Goal: Transaction & Acquisition: Purchase product/service

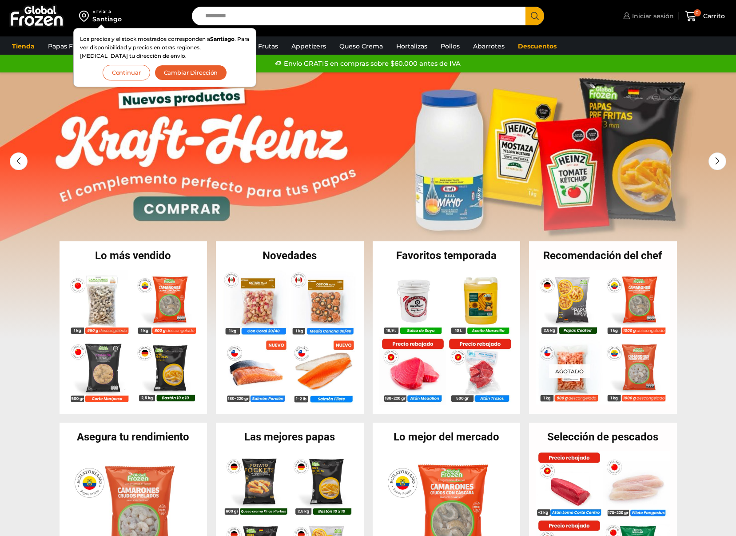
click at [654, 21] on link "Iniciar sesión" at bounding box center [647, 16] width 53 height 18
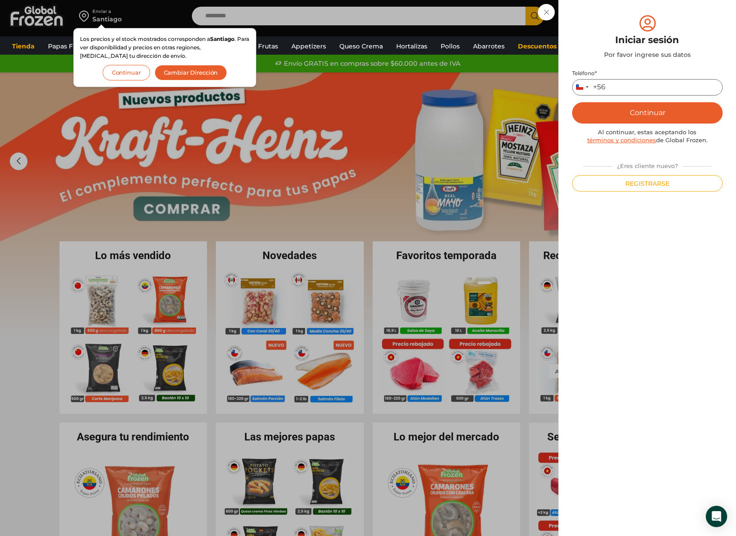
click at [630, 92] on input "Teléfono *" at bounding box center [647, 87] width 151 height 16
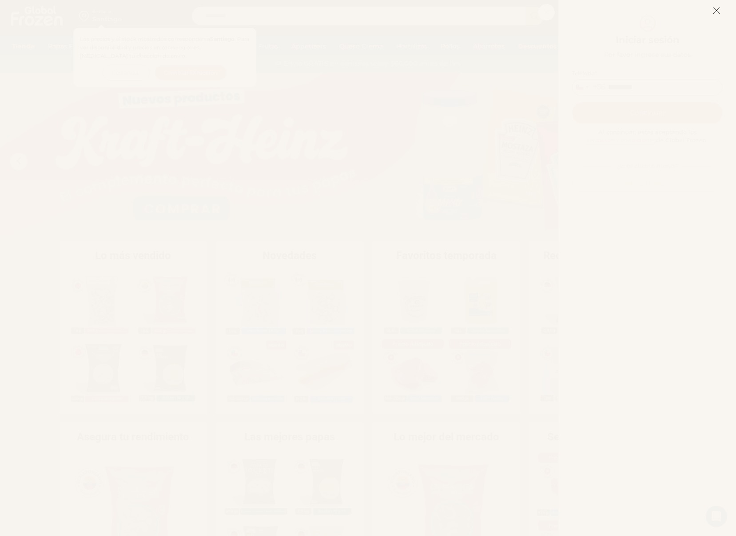
type input "*********"
click at [715, 12] on line at bounding box center [716, 11] width 6 height 6
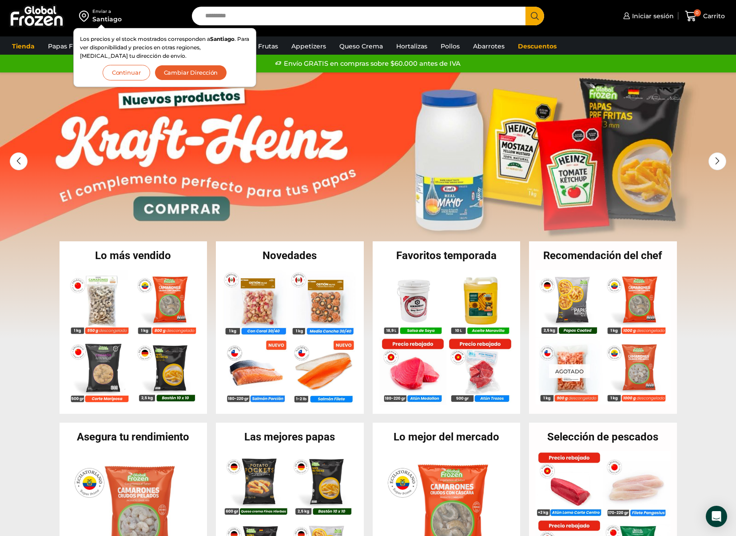
click at [629, 25] on div "Iniciar sesión Mi cuenta Login Register Iniciar sesión Por favor ingrese sus da…" at bounding box center [642, 16] width 174 height 21
click at [633, 19] on span "Iniciar sesión" at bounding box center [652, 16] width 44 height 9
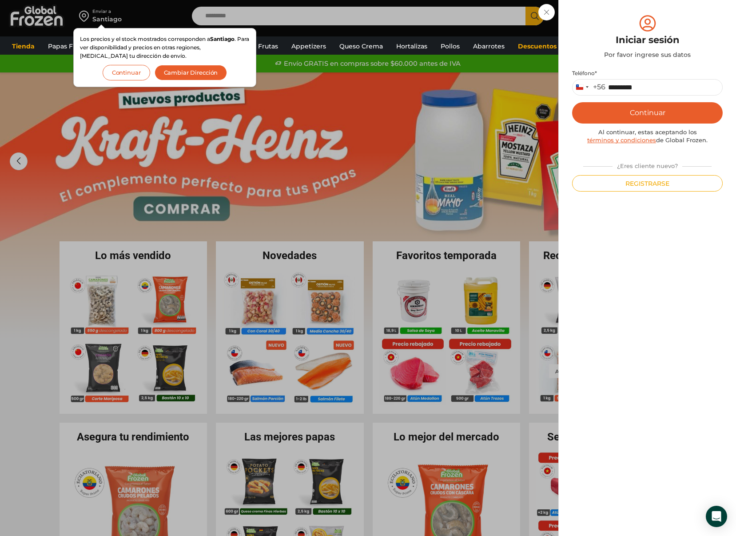
click at [660, 111] on button "Continuar" at bounding box center [647, 112] width 151 height 21
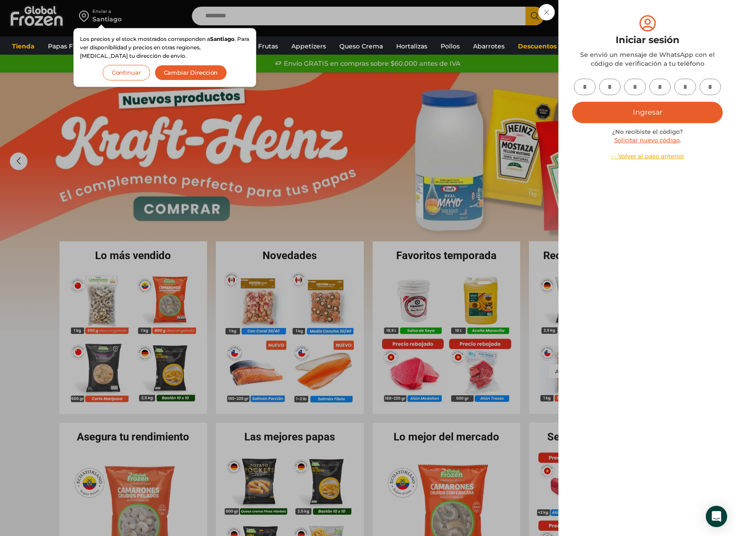
click at [592, 87] on input "text" at bounding box center [585, 87] width 22 height 16
type input "*"
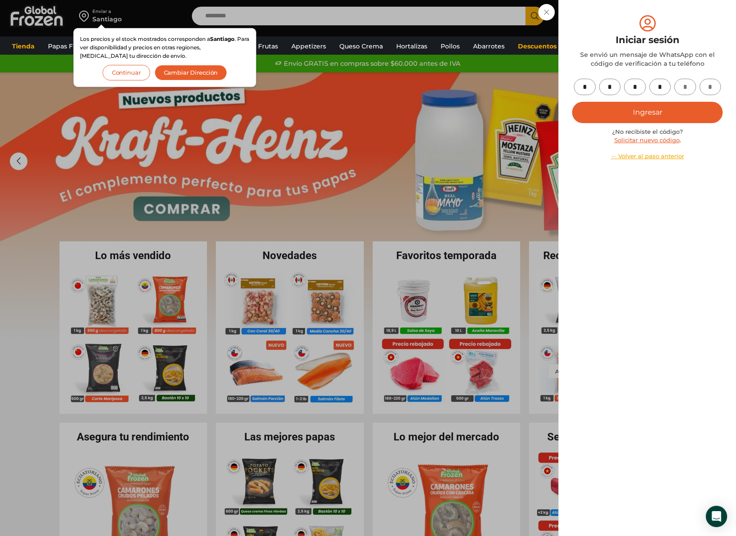
type input "*"
click at [627, 112] on button "Ingresar" at bounding box center [647, 112] width 151 height 21
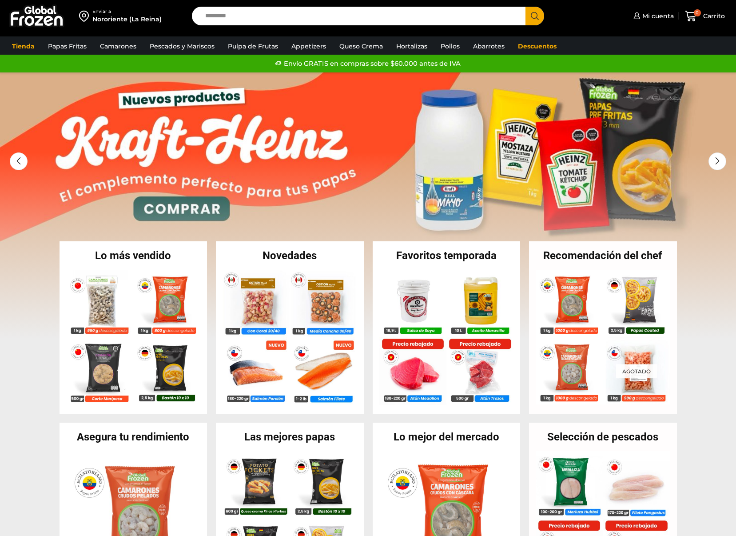
click at [281, 11] on input "Search input" at bounding box center [361, 16] width 321 height 19
type input "*******"
click at [93, 279] on img at bounding box center [100, 301] width 68 height 68
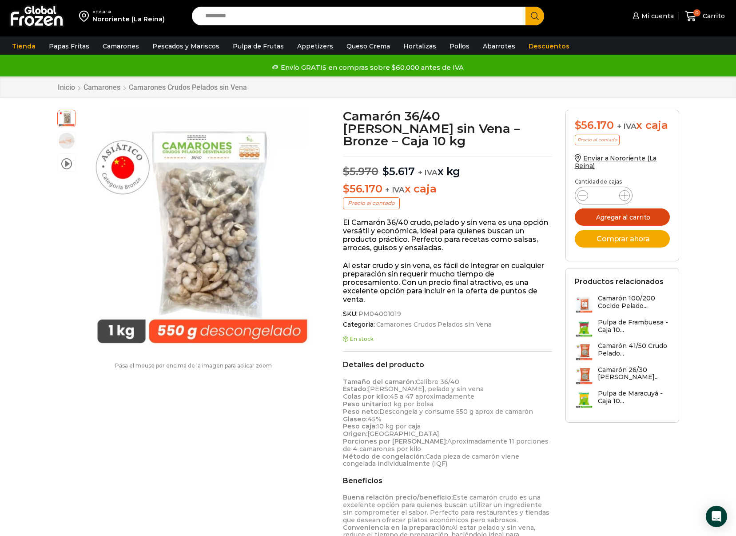
click at [607, 214] on button "Agregar al carrito" at bounding box center [622, 216] width 95 height 17
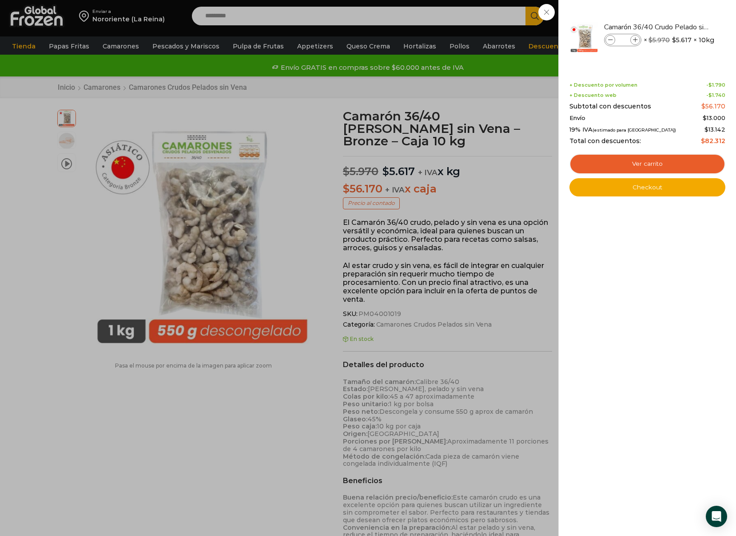
click at [683, 17] on div "1 Carrito 1 1 Shopping Cart *" at bounding box center [705, 16] width 44 height 21
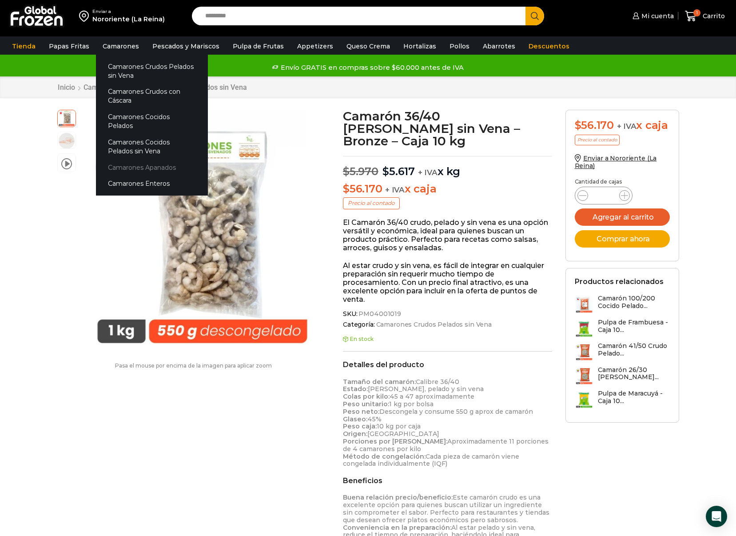
click at [132, 159] on link "Camarones Apanados" at bounding box center [152, 167] width 112 height 16
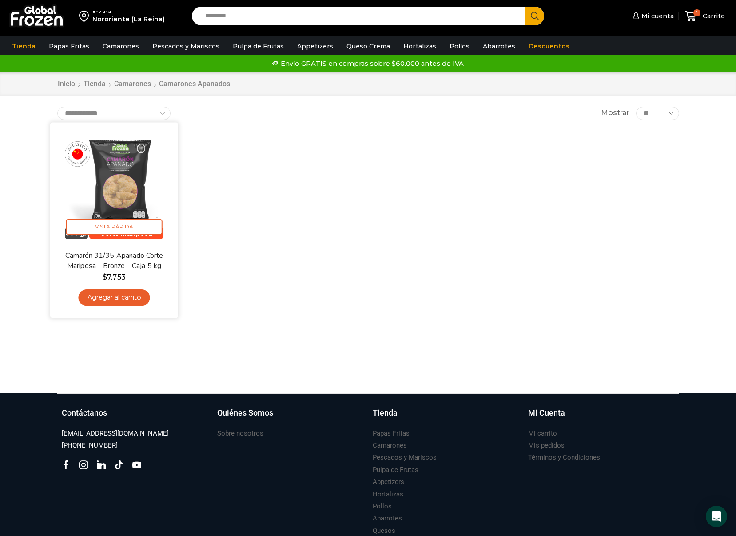
click at [138, 294] on link "Agregar al carrito" at bounding box center [114, 297] width 72 height 16
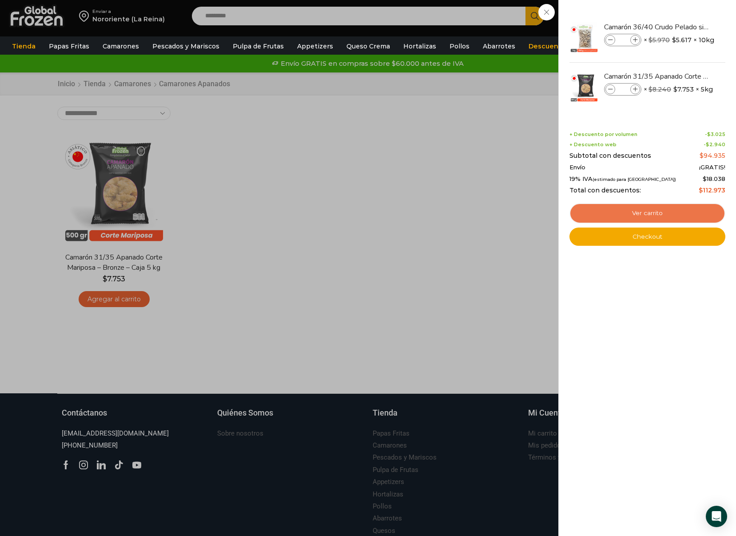
click at [628, 212] on link "Ver carrito" at bounding box center [647, 213] width 156 height 20
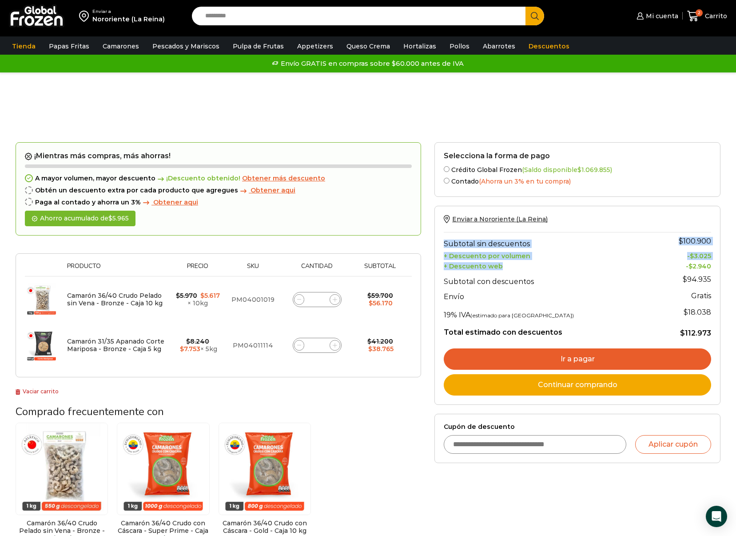
drag, startPoint x: 504, startPoint y: 266, endPoint x: 443, endPoint y: 255, distance: 61.8
click at [443, 255] on div "Enviar a Nororiente (La Reina) Subtotal sin descuentos $ 100.900 + Descuento po…" at bounding box center [577, 305] width 286 height 199
click at [443, 254] on div "Enviar a Nororiente (La Reina) Subtotal sin descuentos $ 100.900 + Descuento po…" at bounding box center [577, 305] width 286 height 199
drag, startPoint x: 444, startPoint y: 254, endPoint x: 500, endPoint y: 268, distance: 57.3
click at [500, 268] on tbody "Subtotal sin descuentos $ 100.900 + Descuento por volumen - $ 3.025 + Descuento…" at bounding box center [577, 285] width 267 height 106
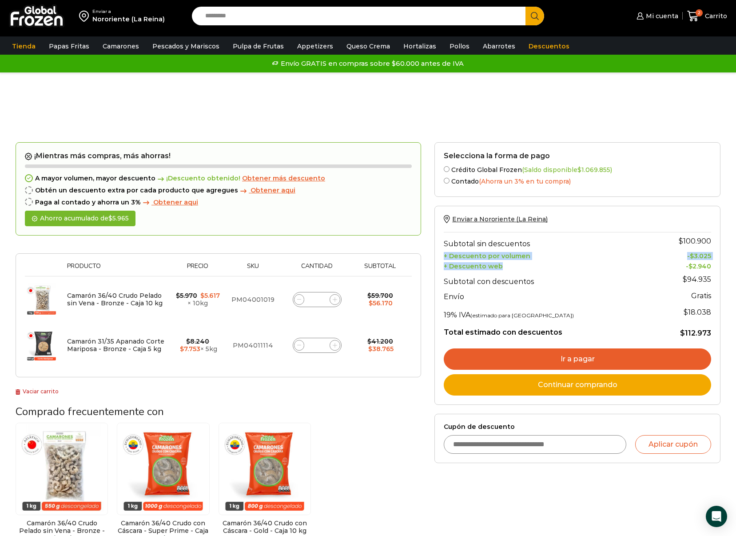
click at [501, 266] on th "+ Descuento web" at bounding box center [548, 265] width 209 height 10
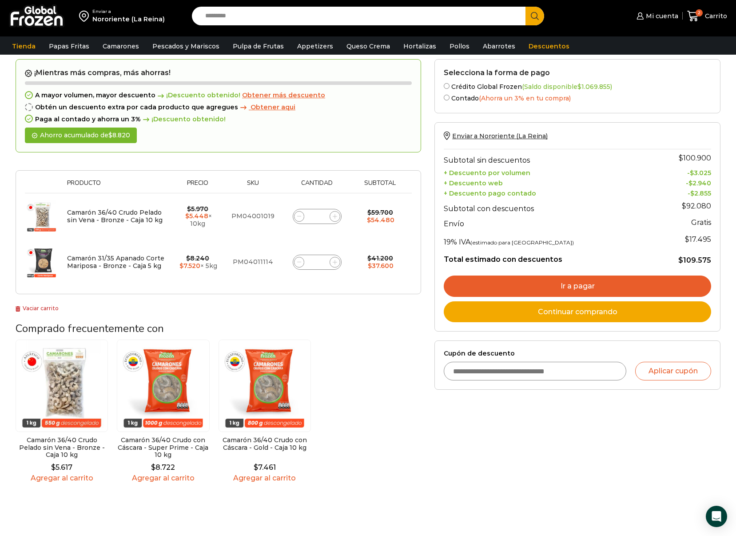
scroll to position [67, 0]
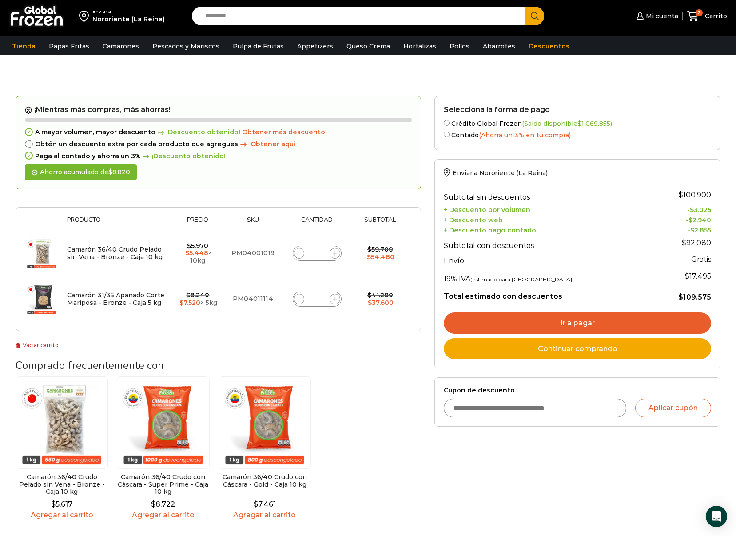
click at [527, 330] on link "Ir a pagar" at bounding box center [577, 322] width 267 height 21
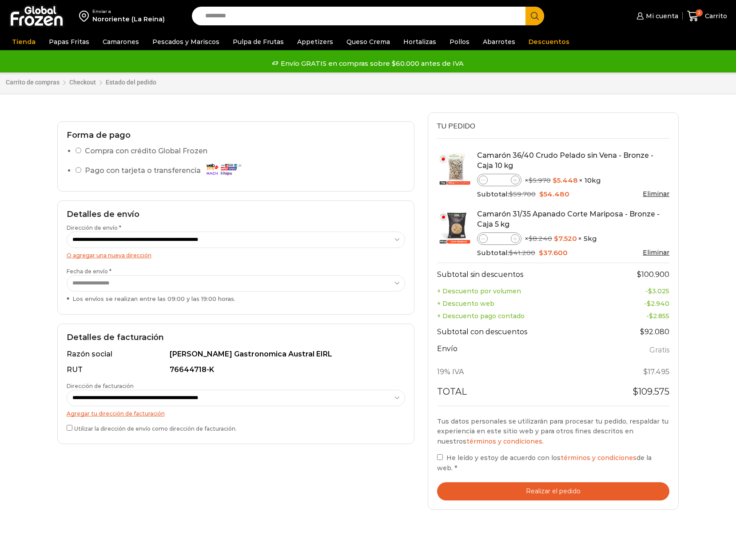
select select "*"
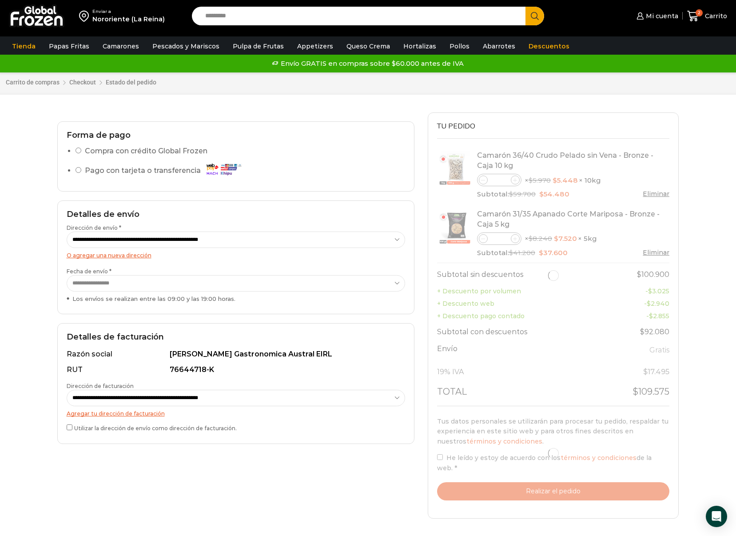
click at [377, 282] on select "**********" at bounding box center [236, 283] width 338 height 16
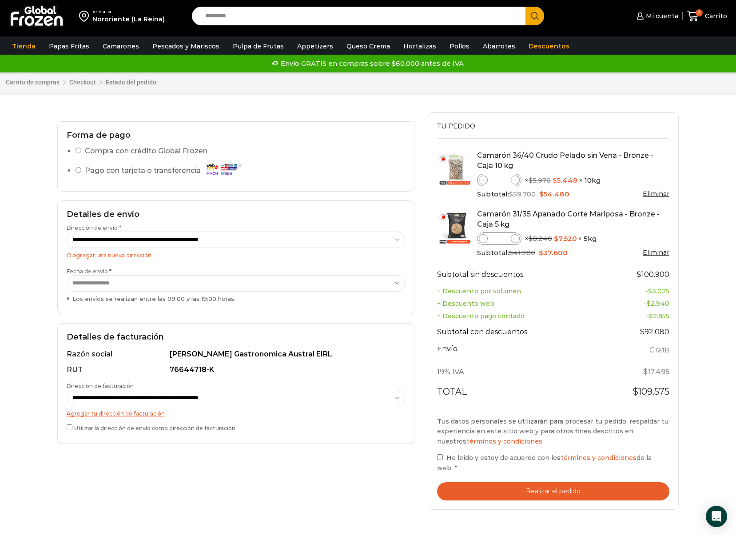
click at [384, 249] on div "**********" at bounding box center [235, 257] width 357 height 114
click at [384, 241] on select "**********" at bounding box center [236, 239] width 338 height 16
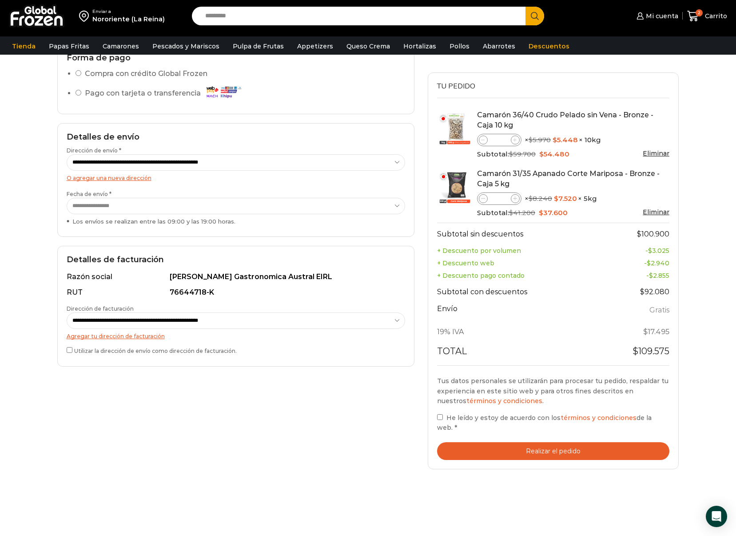
scroll to position [61, 0]
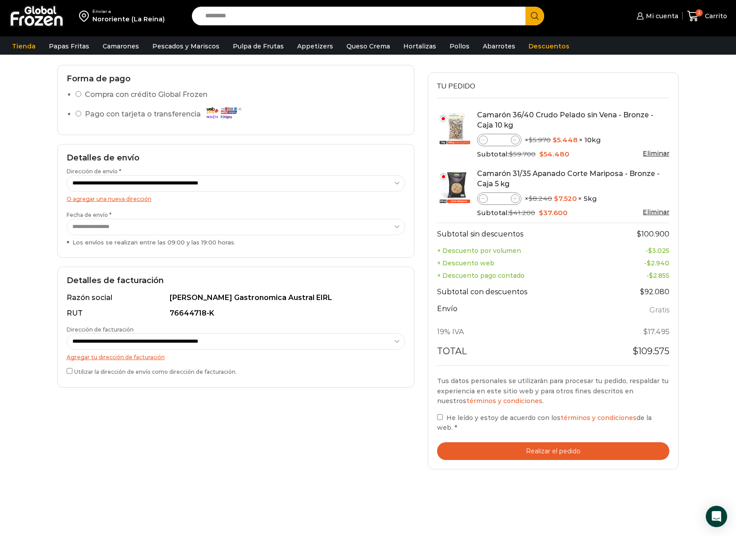
click at [461, 442] on button "Realizar el pedido" at bounding box center [553, 451] width 233 height 18
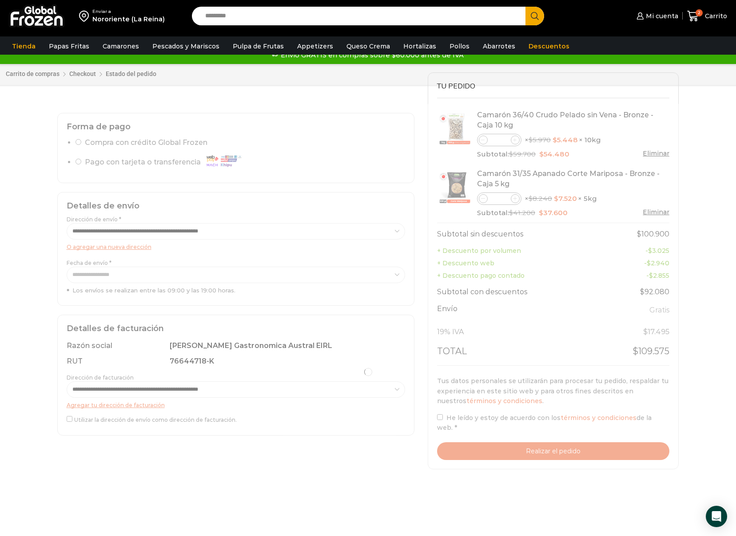
scroll to position [0, 0]
